Goal: Use online tool/utility

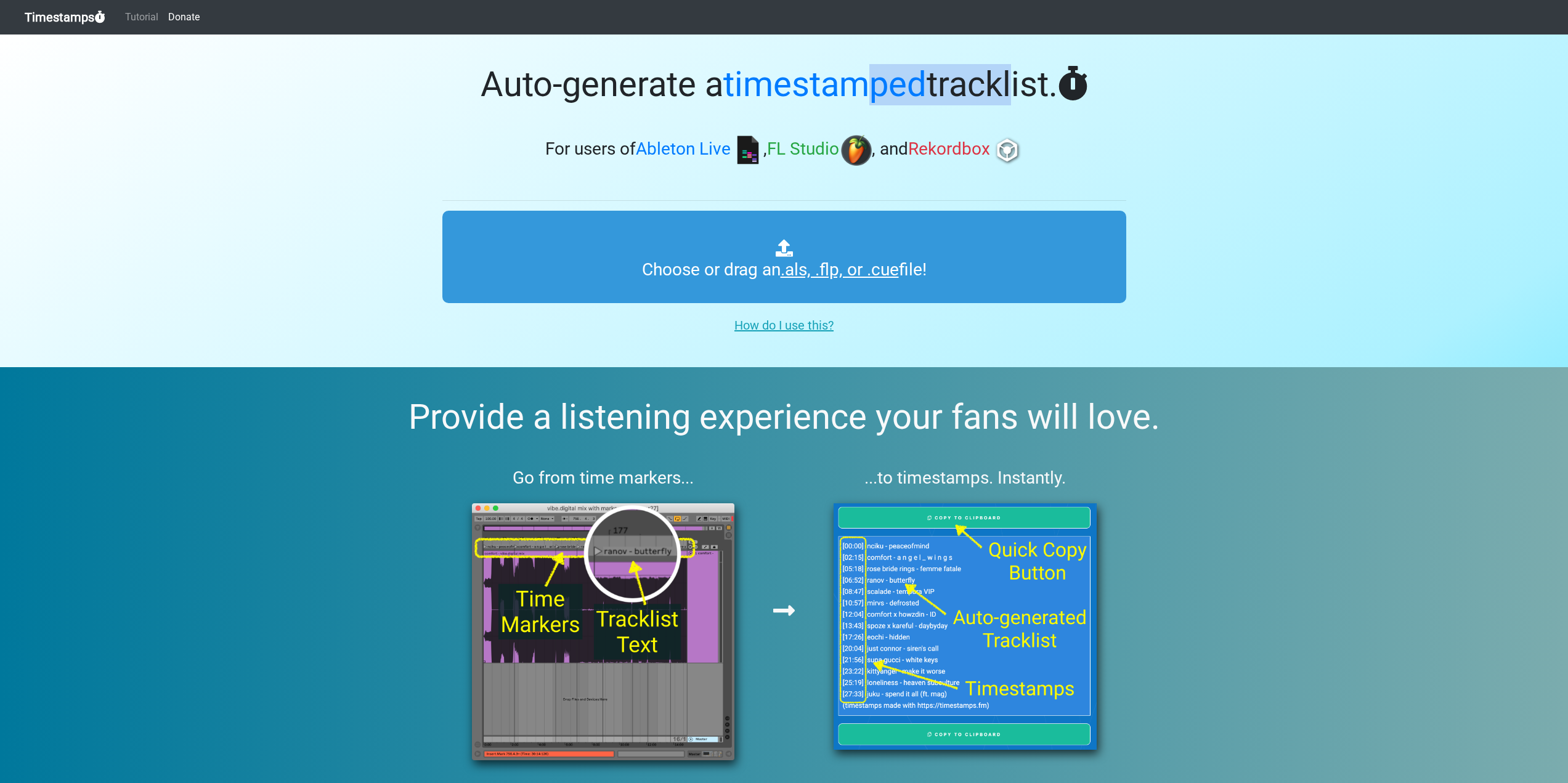
drag, startPoint x: 880, startPoint y: 89, endPoint x: 1014, endPoint y: 87, distance: 134.0
click at [1013, 87] on h1 "Auto-generate a timestamped tracklist." at bounding box center [784, 85] width 684 height 41
click at [1197, 93] on section "Auto-generate a timestamped tracklist. For users of Ableton Live , FL Studio , …" at bounding box center [784, 201] width 1568 height 333
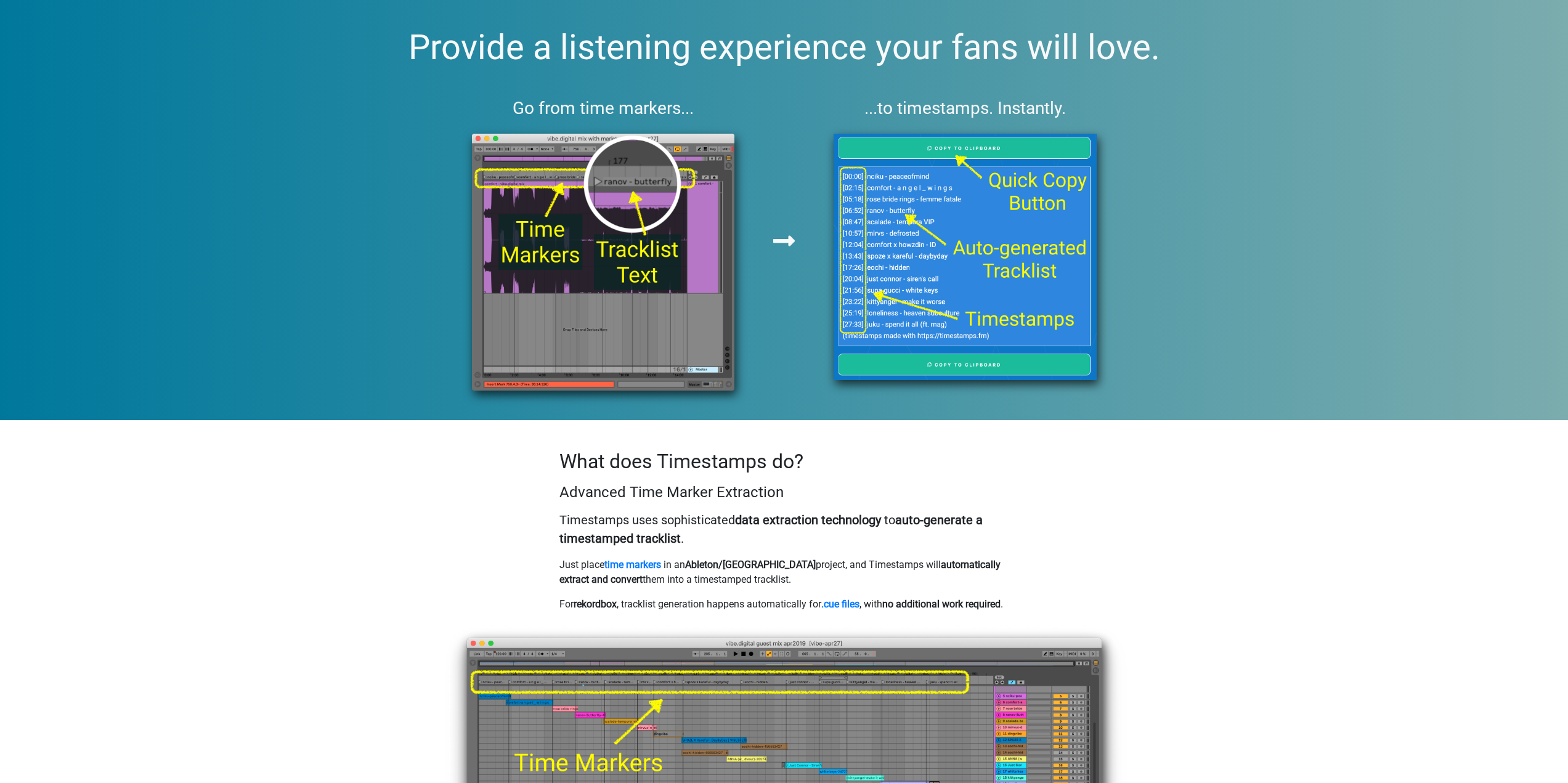
scroll to position [568, 0]
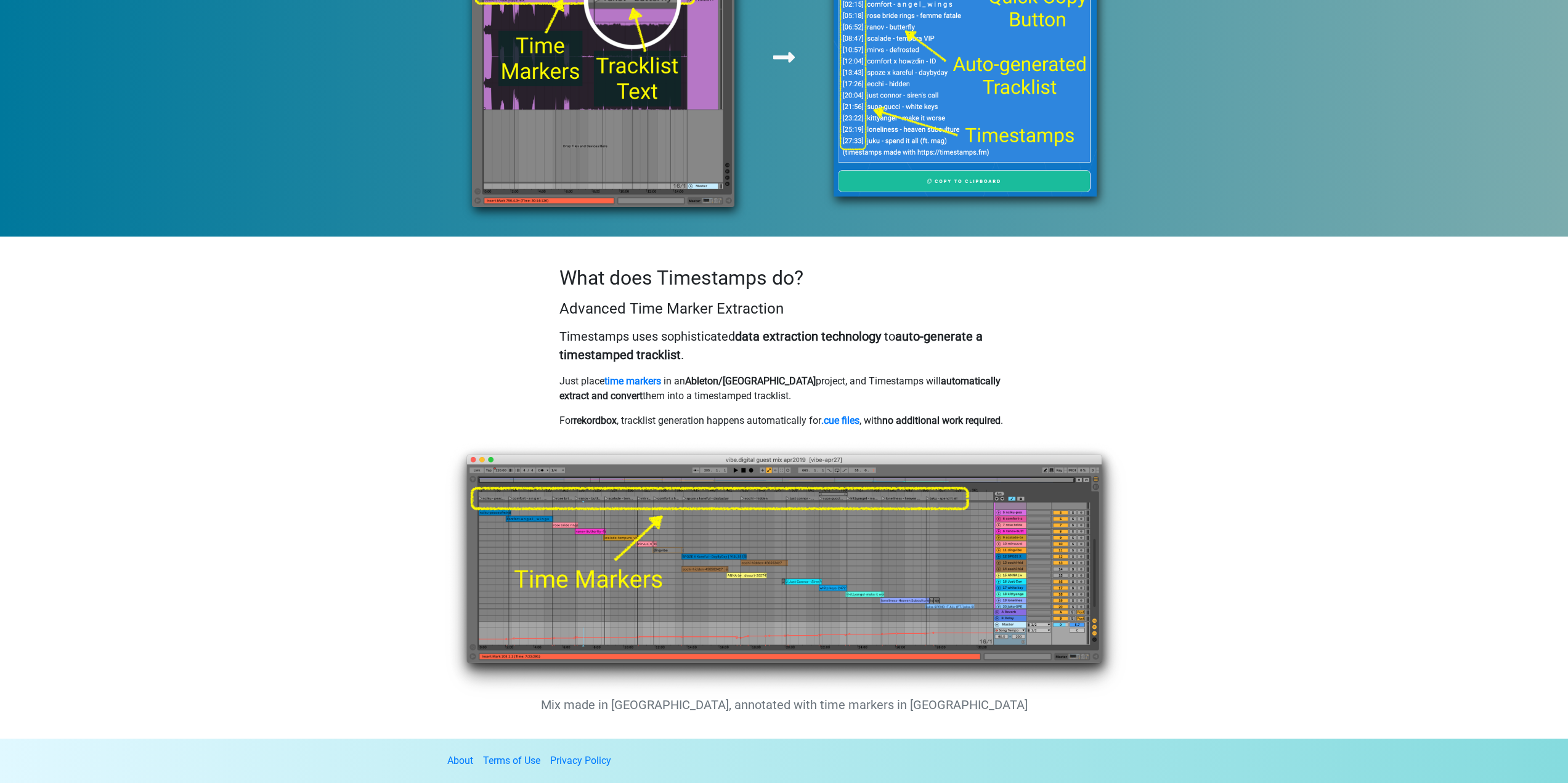
drag, startPoint x: 560, startPoint y: 367, endPoint x: 856, endPoint y: 386, distance: 296.6
click at [856, 386] on p "Just place time markers in an Ableton/FL project, and Timestamps will automatic…" at bounding box center [784, 389] width 450 height 29
drag, startPoint x: 749, startPoint y: 366, endPoint x: 922, endPoint y: 383, distance: 173.8
click at [921, 383] on p "Just place time markers in an Ableton/FL project, and Timestamps will automatic…" at bounding box center [784, 389] width 450 height 29
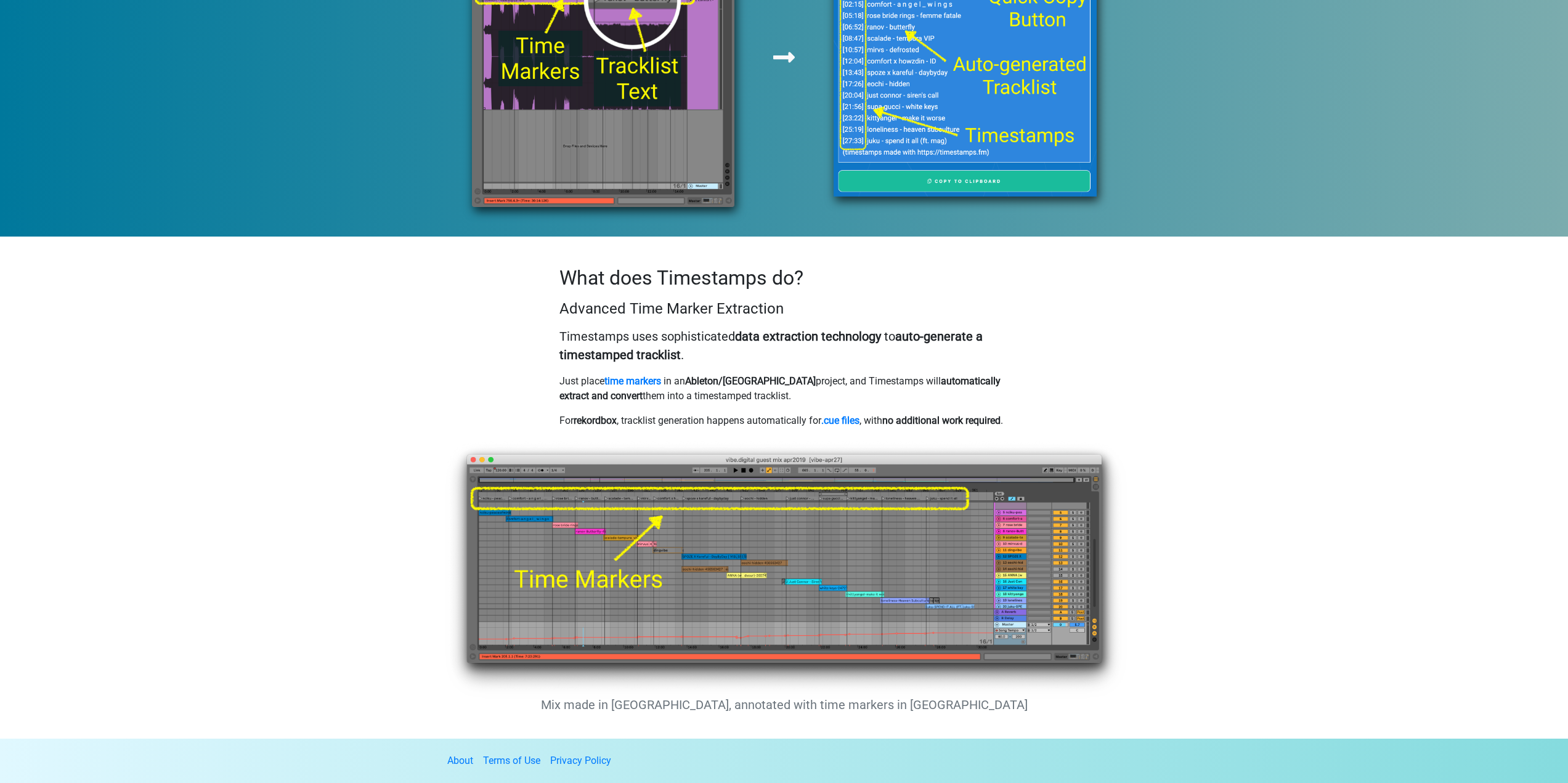
click at [922, 383] on p "Just place time markers in an Ableton/FL project, and Timestamps will automatic…" at bounding box center [784, 389] width 450 height 29
drag, startPoint x: 947, startPoint y: 383, endPoint x: 850, endPoint y: 367, distance: 98.3
click at [850, 374] on p "Just place time markers in an Ableton/FL project, and Timestamps will automatic…" at bounding box center [784, 389] width 450 height 29
drag, startPoint x: 831, startPoint y: 367, endPoint x: 948, endPoint y: 377, distance: 117.4
click at [925, 376] on p "Just place time markers in an Ableton/FL project, and Timestamps will automatic…" at bounding box center [784, 389] width 450 height 29
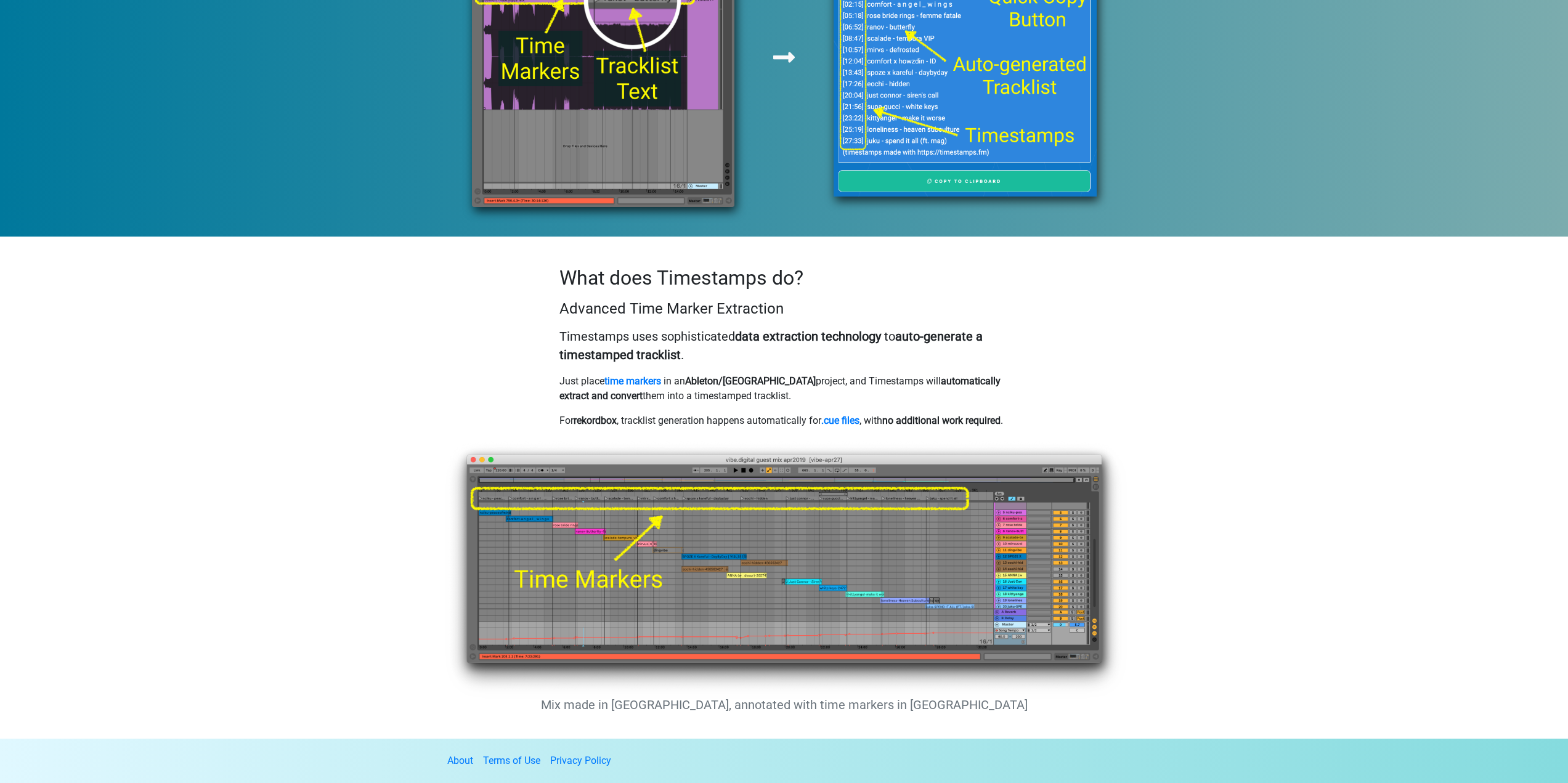
click at [950, 377] on p "Just place time markers in an Ableton/FL project, and Timestamps will automatic…" at bounding box center [784, 389] width 450 height 29
drag, startPoint x: 973, startPoint y: 379, endPoint x: 764, endPoint y: 367, distance: 209.3
click at [765, 374] on p "Just place time markers in an Ableton/FL project, and Timestamps will automatic…" at bounding box center [784, 389] width 450 height 29
click at [764, 374] on p "Just place time markers in an Ableton/FL project, and Timestamps will automatic…" at bounding box center [784, 389] width 450 height 29
drag, startPoint x: 764, startPoint y: 367, endPoint x: 989, endPoint y: 392, distance: 226.4
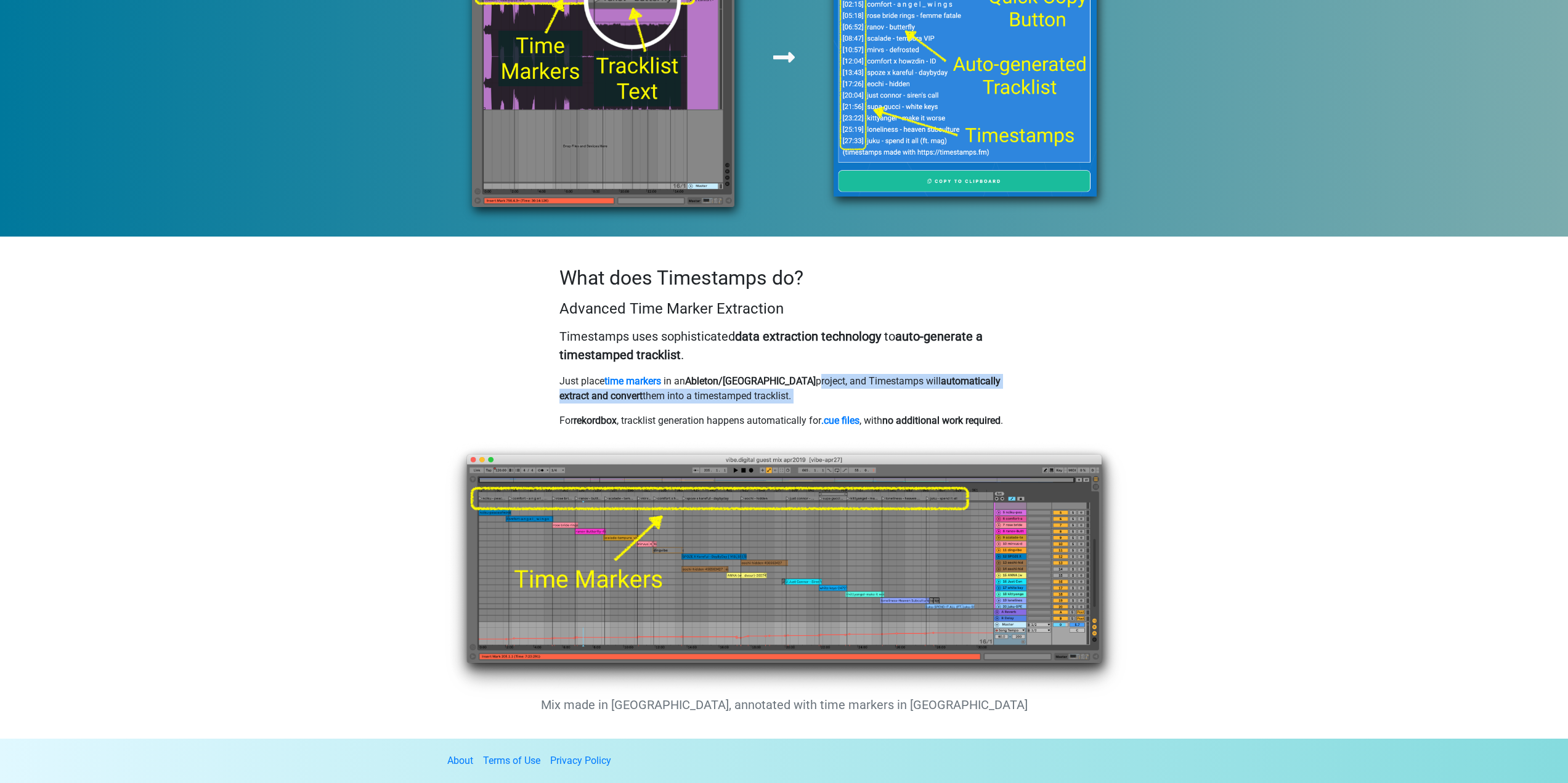
click at [956, 391] on div "What does Timestamps do? Advanced Time Marker Extraction Timestamps uses sophis…" at bounding box center [784, 352] width 468 height 172
click at [992, 392] on div "What does Timestamps do? Advanced Time Marker Extraction Timestamps uses sophis…" at bounding box center [784, 352] width 468 height 172
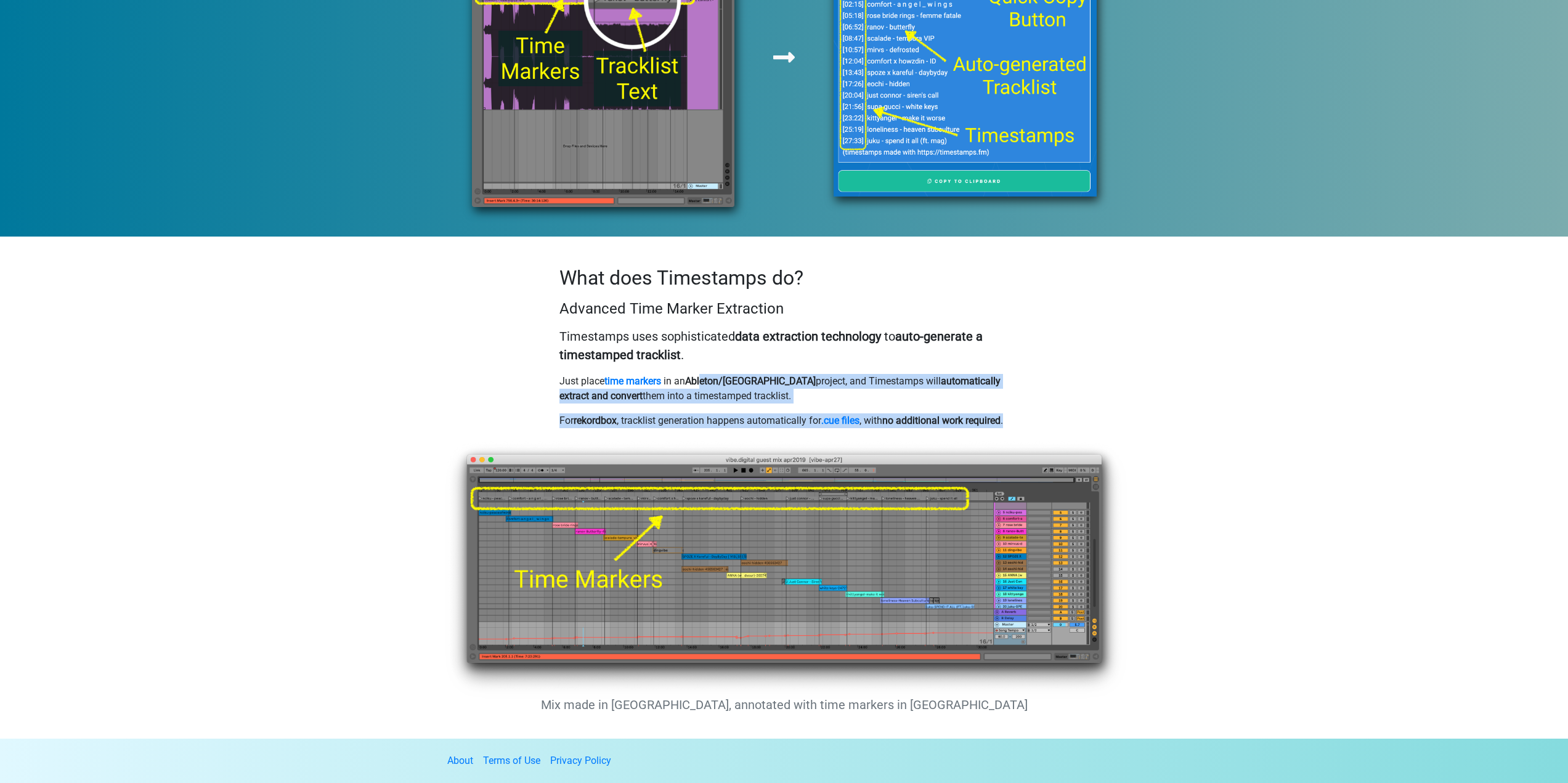
drag, startPoint x: 732, startPoint y: 364, endPoint x: 699, endPoint y: 360, distance: 33.2
click at [704, 361] on div "What does Timestamps do? Advanced Time Marker Extraction Timestamps uses sophis…" at bounding box center [784, 345] width 702 height 187
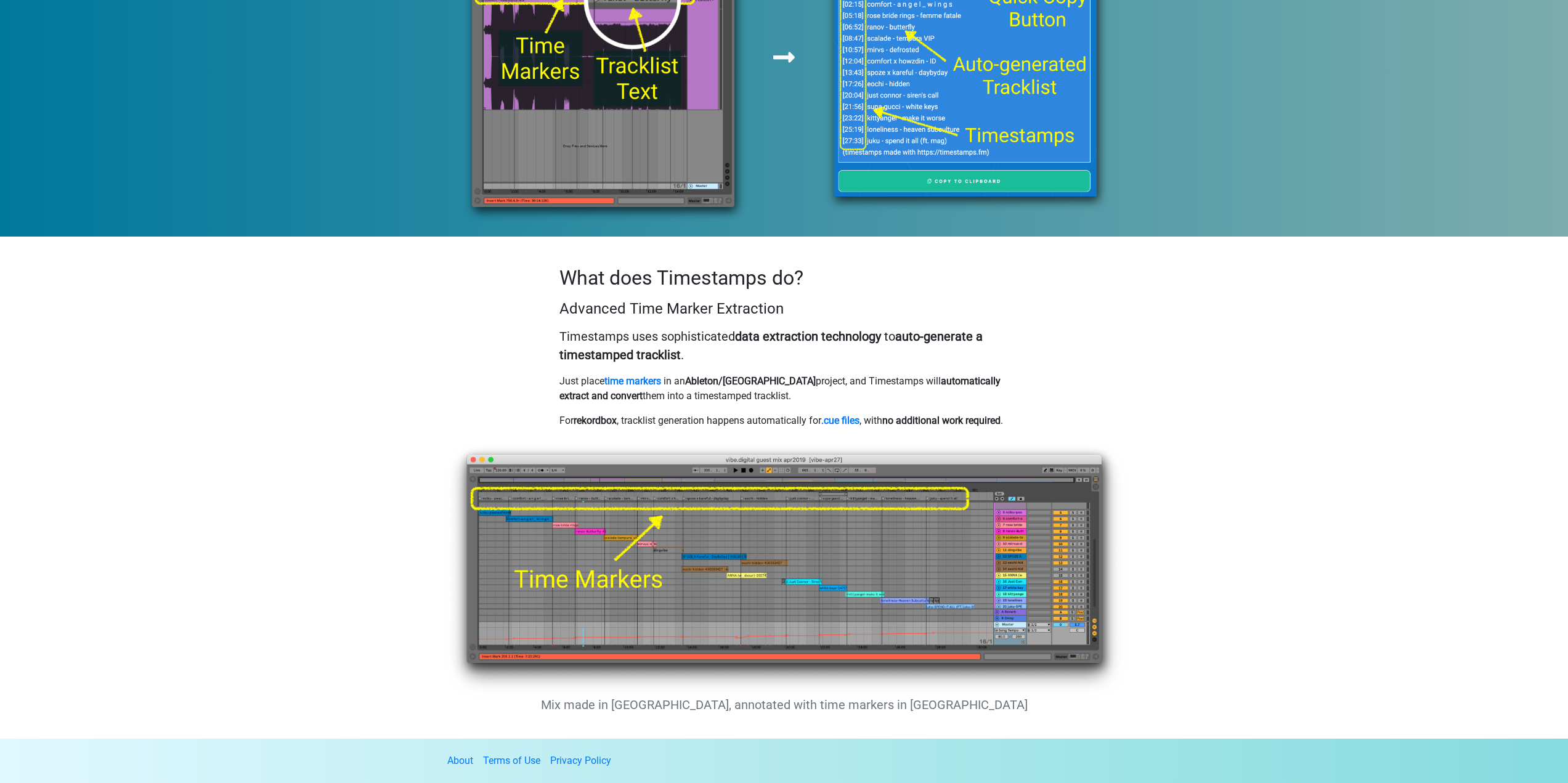
click at [699, 375] on strong "Ableton/[GEOGRAPHIC_DATA]" at bounding box center [750, 381] width 131 height 12
drag, startPoint x: 644, startPoint y: 359, endPoint x: 880, endPoint y: 375, distance: 236.5
click at [836, 374] on p "Just place time markers in an Ableton/FL project, and Timestamps will automatic…" at bounding box center [784, 389] width 450 height 29
click at [939, 380] on p "Just place time markers in an Ableton/FL project, and Timestamps will automatic…" at bounding box center [784, 389] width 450 height 29
drag, startPoint x: 567, startPoint y: 402, endPoint x: 737, endPoint y: 423, distance: 171.3
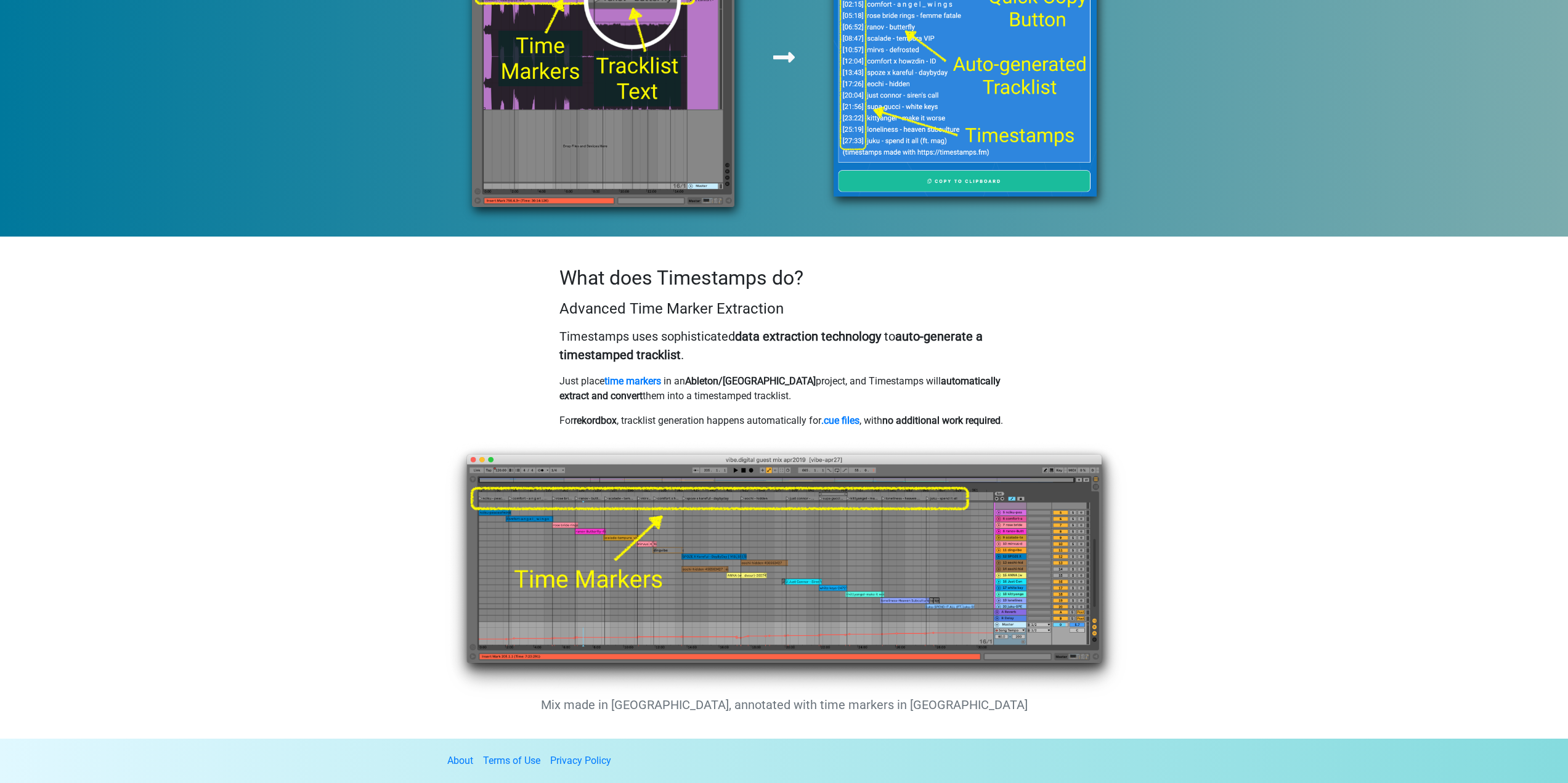
click at [722, 422] on p "For rekordbox , tracklist generation happens automatically for .cue files , wit…" at bounding box center [784, 421] width 450 height 15
click at [739, 423] on p "For rekordbox , tracklist generation happens automatically for .cue files , wit…" at bounding box center [784, 421] width 450 height 15
drag, startPoint x: 574, startPoint y: 405, endPoint x: 554, endPoint y: 402, distance: 20.2
click at [554, 402] on div "What does Timestamps do? Advanced Time Marker Extraction Timestamps uses sophis…" at bounding box center [784, 352] width 468 height 172
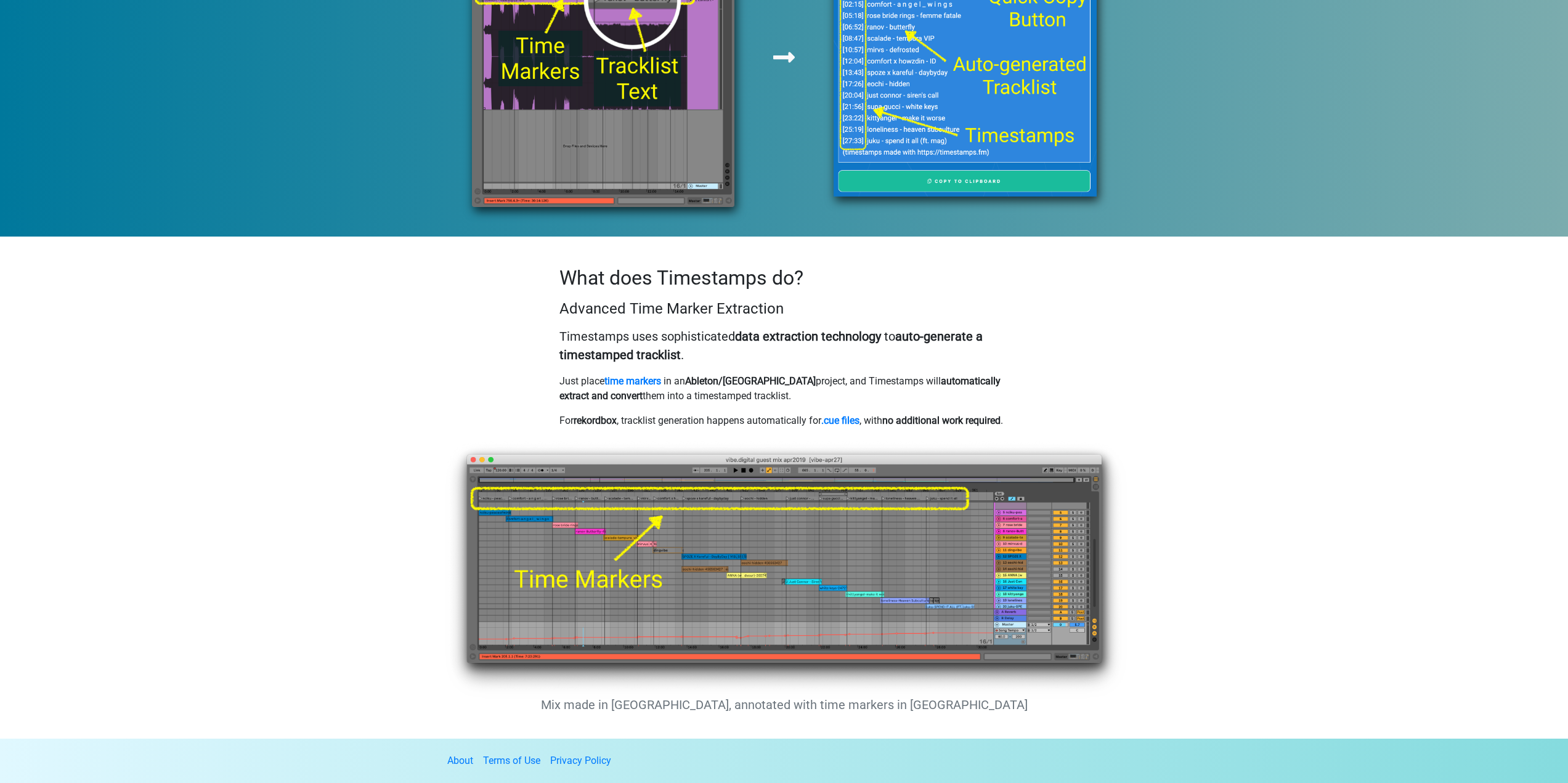
drag, startPoint x: 554, startPoint y: 402, endPoint x: 748, endPoint y: 419, distance: 194.7
click at [748, 419] on div "What does Timestamps do? Advanced Time Marker Extraction Timestamps uses sophis…" at bounding box center [784, 352] width 468 height 172
click at [784, 420] on p "For rekordbox , tracklist generation happens automatically for .cue files , wit…" at bounding box center [784, 421] width 450 height 15
drag, startPoint x: 917, startPoint y: 412, endPoint x: 1002, endPoint y: 416, distance: 85.1
click at [986, 416] on p "For rekordbox , tracklist generation happens automatically for .cue files , wit…" at bounding box center [784, 421] width 450 height 15
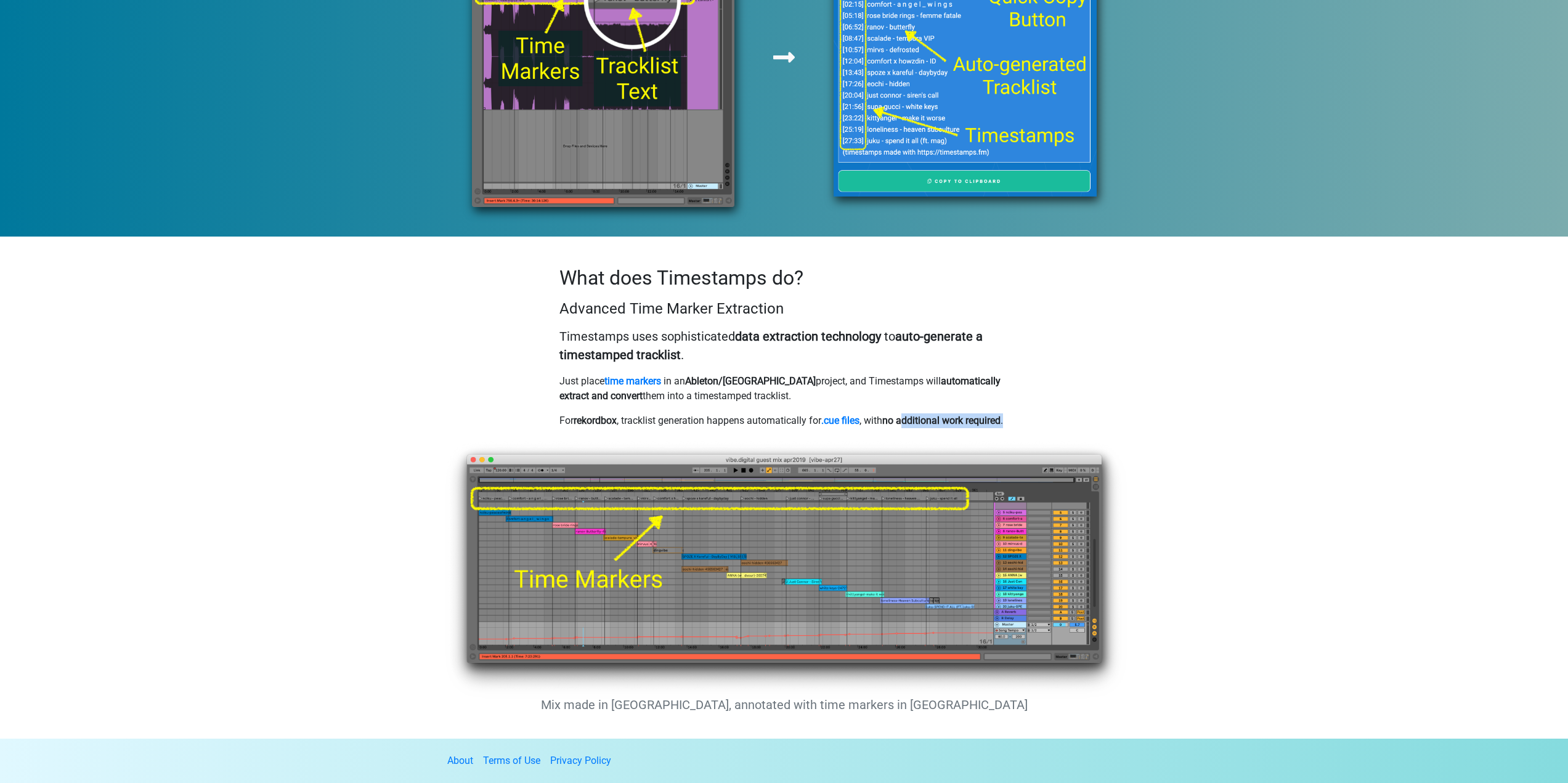
click at [1002, 416] on p "For rekordbox , tracklist generation happens automatically for .cue files , wit…" at bounding box center [784, 421] width 450 height 15
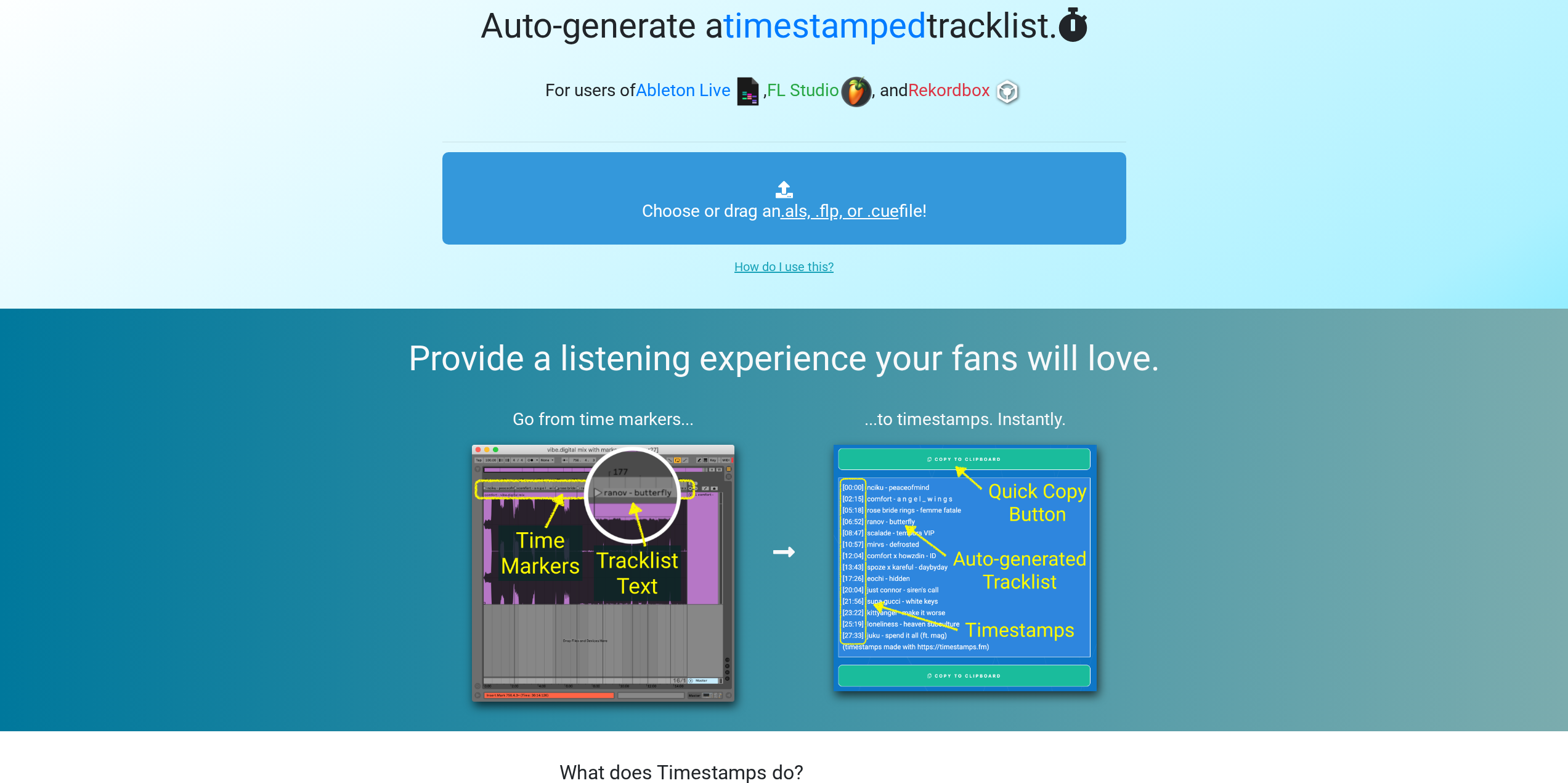
scroll to position [0, 0]
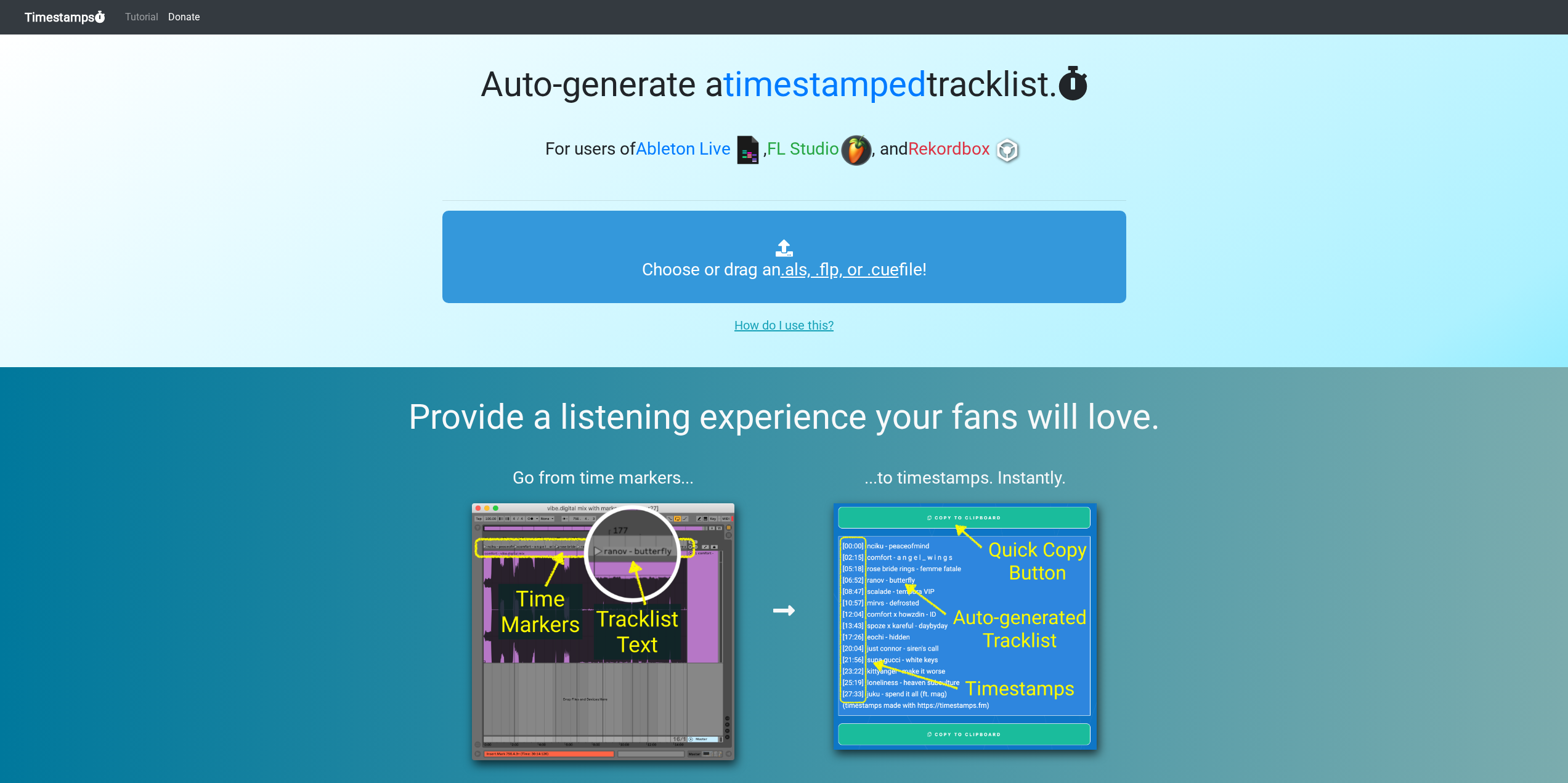
type input "C:\fakepath\MRAK LIVE [DATE] xxxx 2333.als"
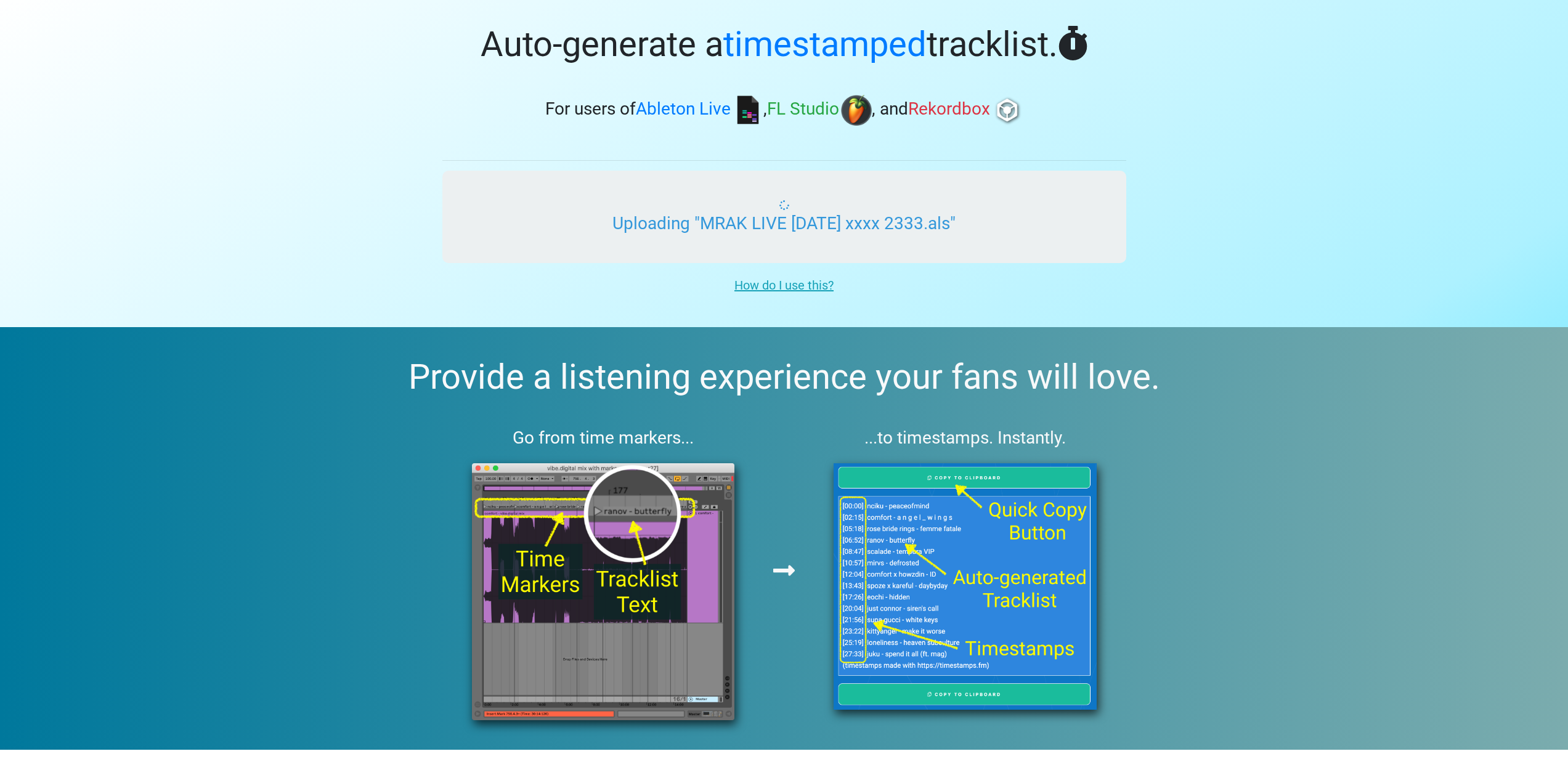
scroll to position [61, 0]
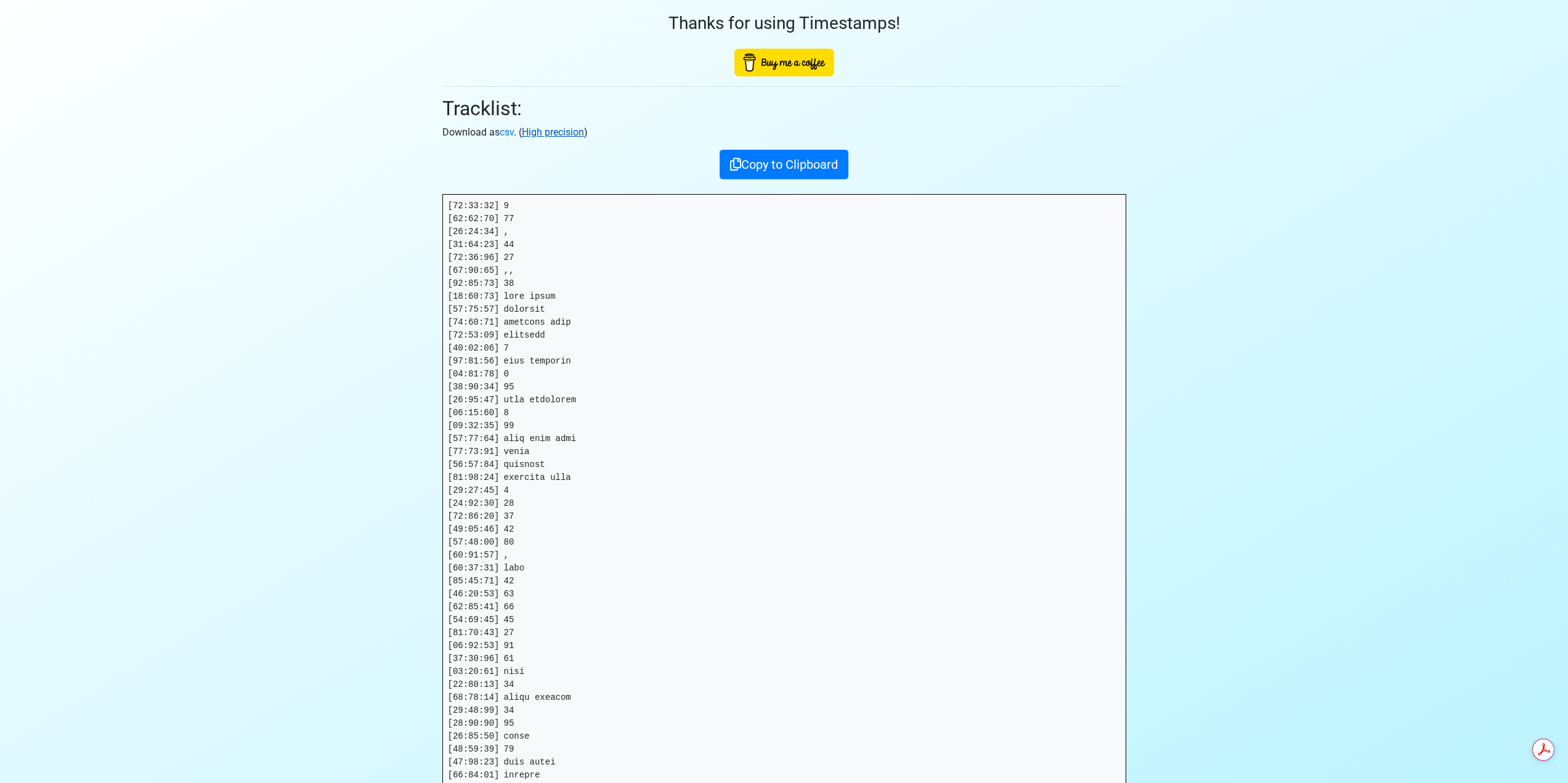
click at [549, 133] on link "High precision" at bounding box center [552, 132] width 62 height 12
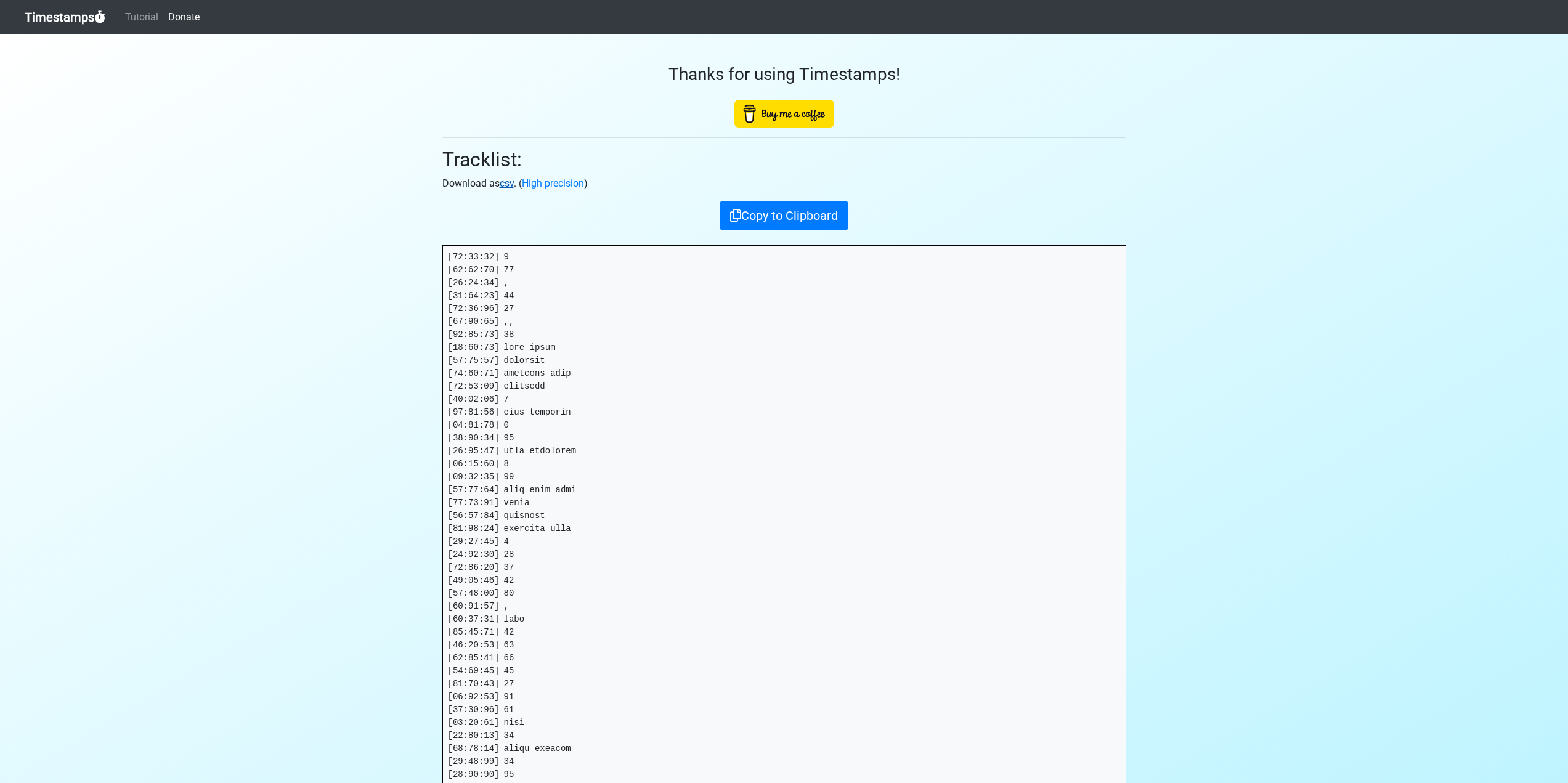
click at [510, 177] on link "csv" at bounding box center [506, 183] width 14 height 12
